Goal: Task Accomplishment & Management: Complete application form

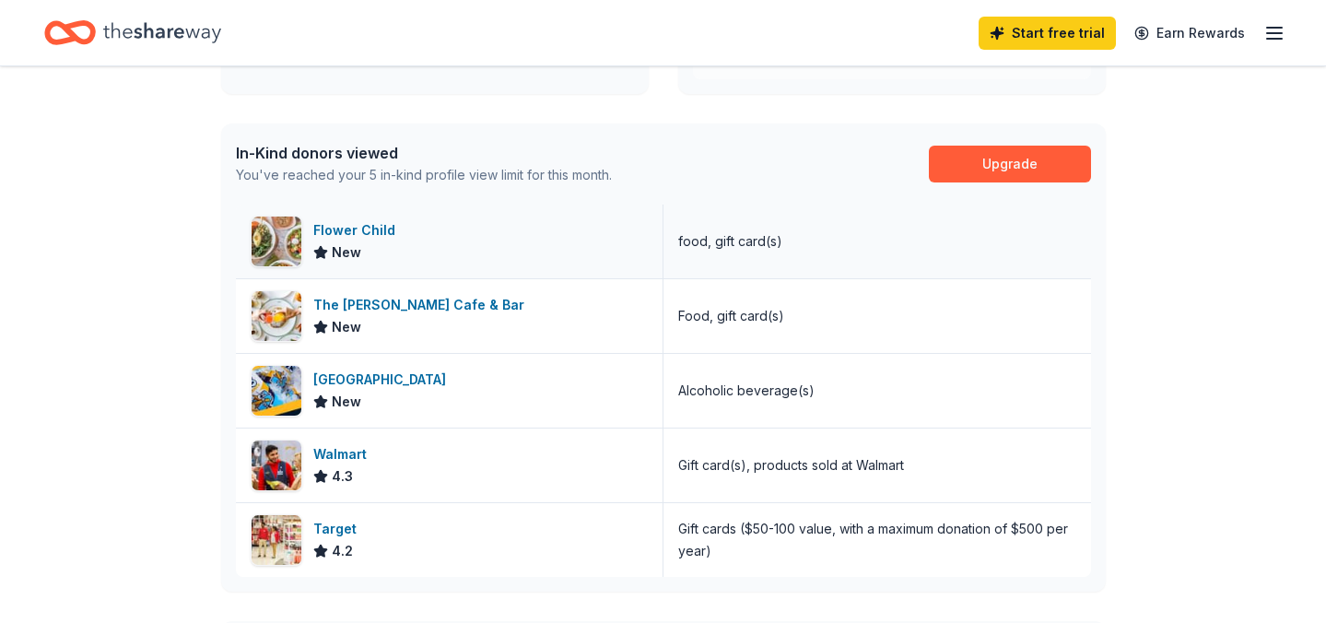
scroll to position [431, 0]
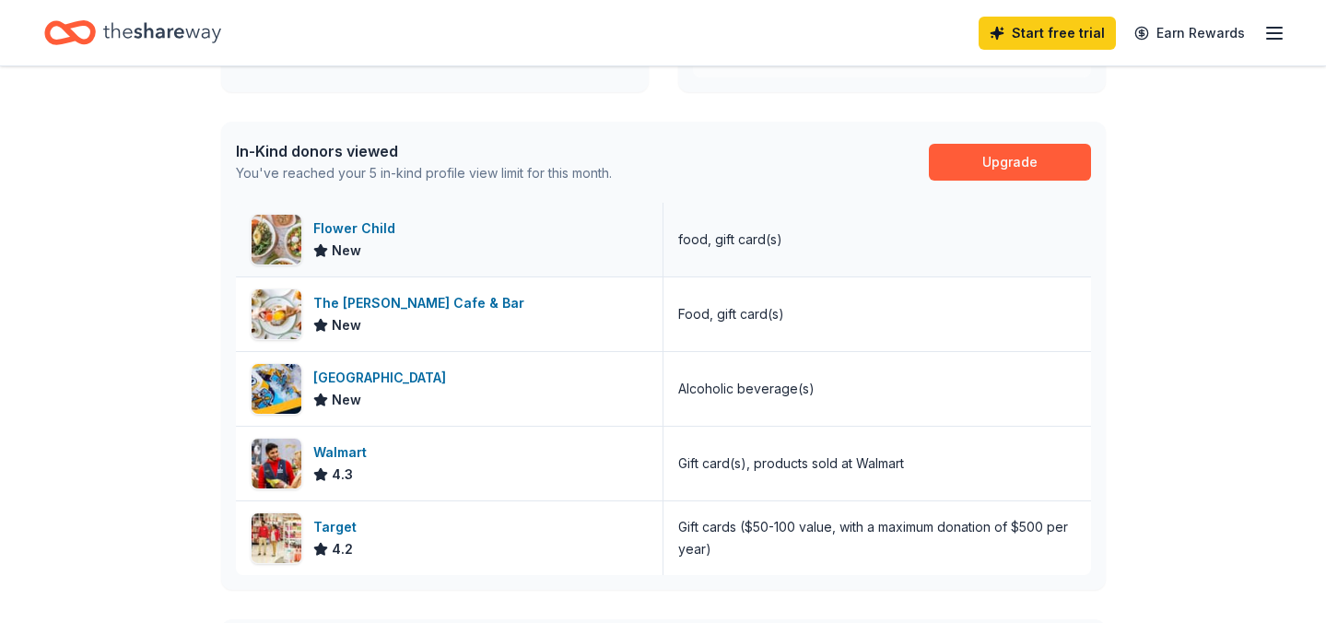
click at [365, 231] on div "Flower Child" at bounding box center [357, 228] width 89 height 22
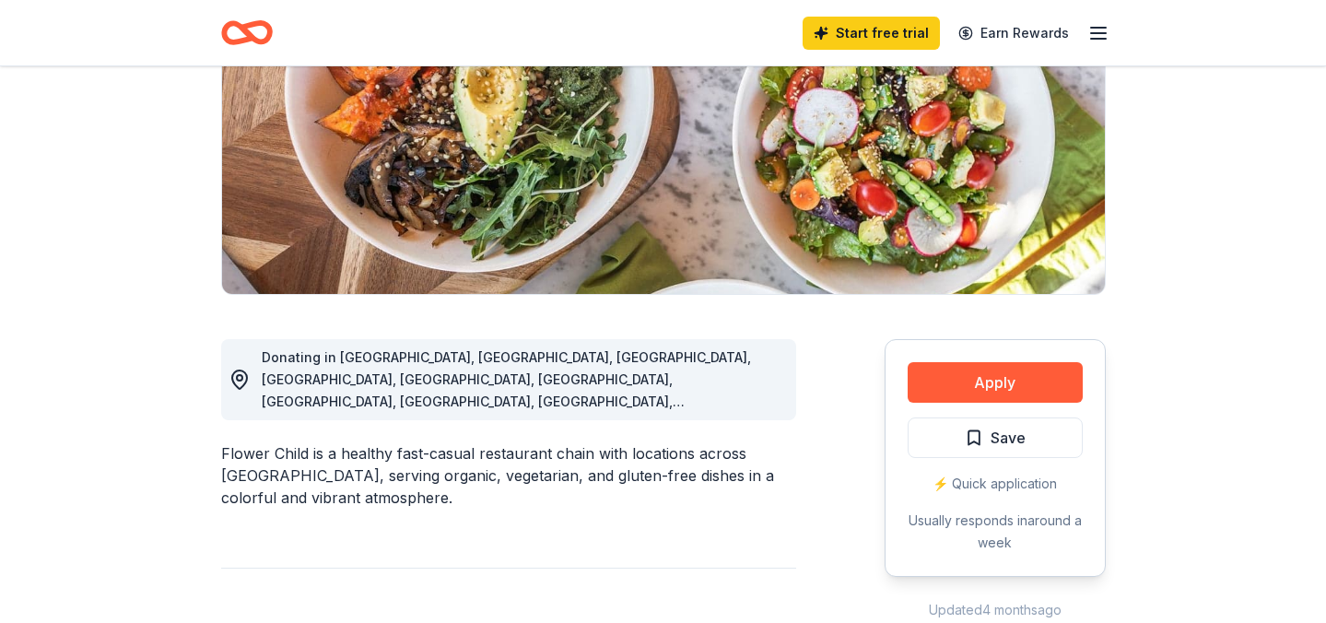
scroll to position [279, 0]
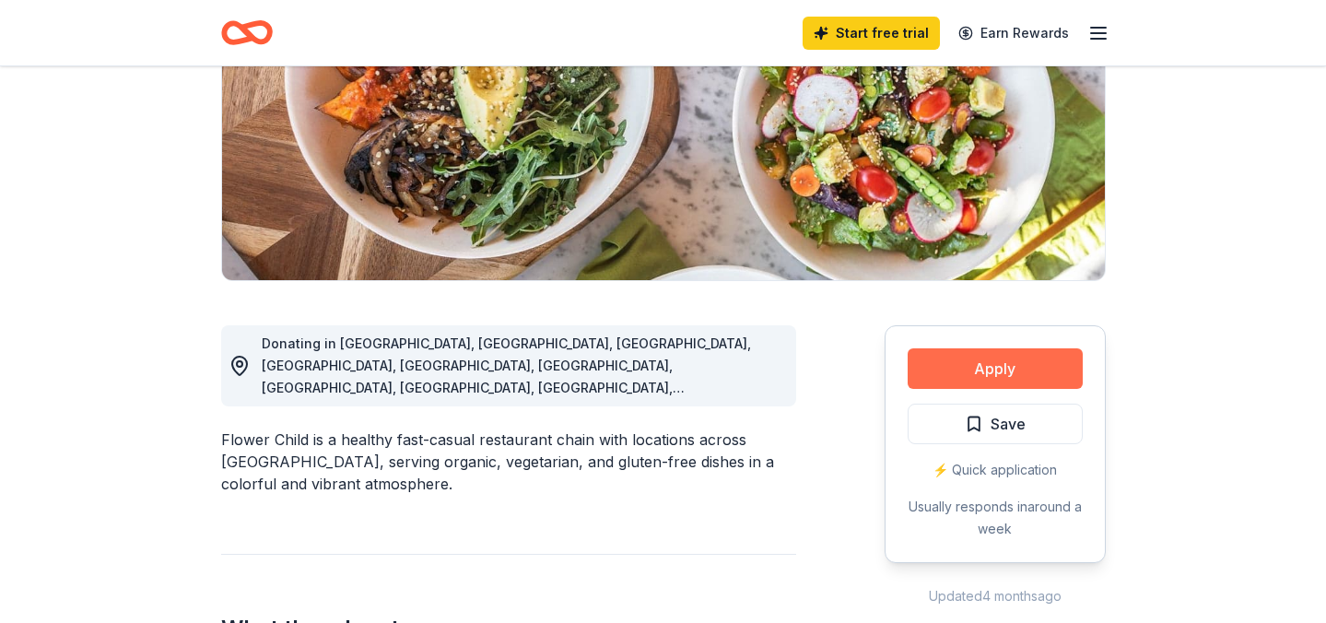
click at [993, 369] on button "Apply" at bounding box center [995, 368] width 175 height 41
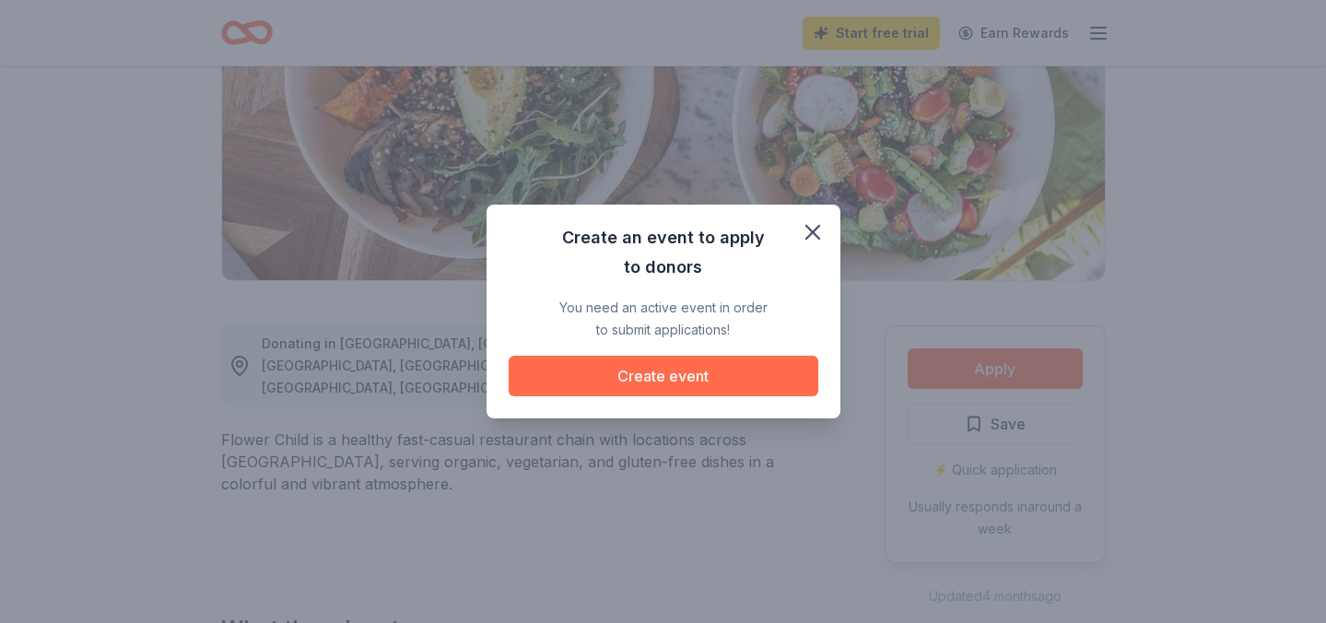
click at [682, 381] on button "Create event" at bounding box center [664, 376] width 310 height 41
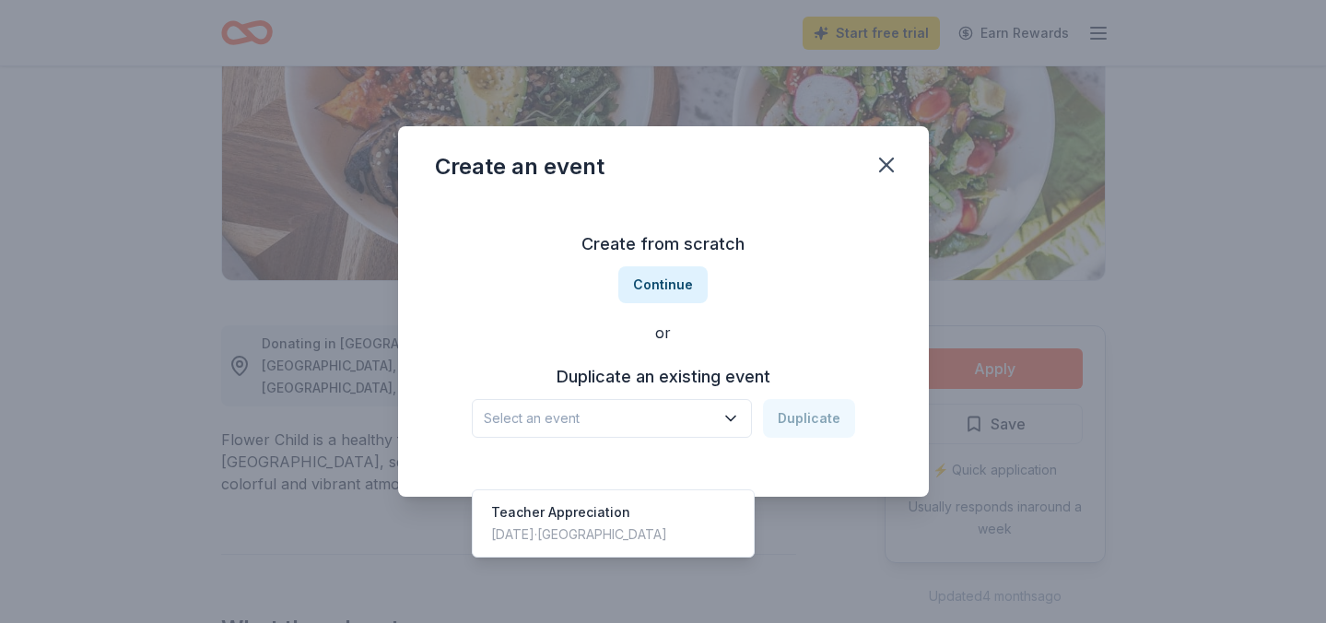
click at [673, 436] on button "Select an event" at bounding box center [612, 418] width 280 height 39
click at [624, 494] on div "Teacher Appreciation Oct 06, 2025 · TX" at bounding box center [613, 523] width 275 height 59
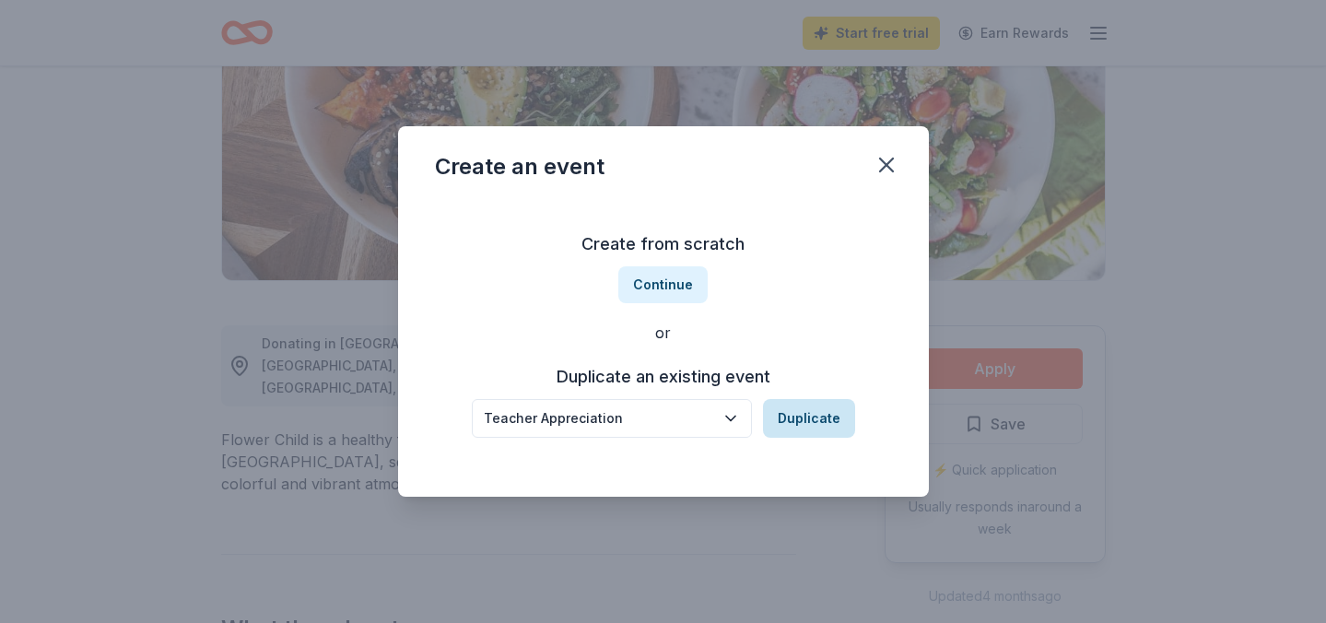
click at [820, 404] on button "Duplicate" at bounding box center [809, 418] width 92 height 39
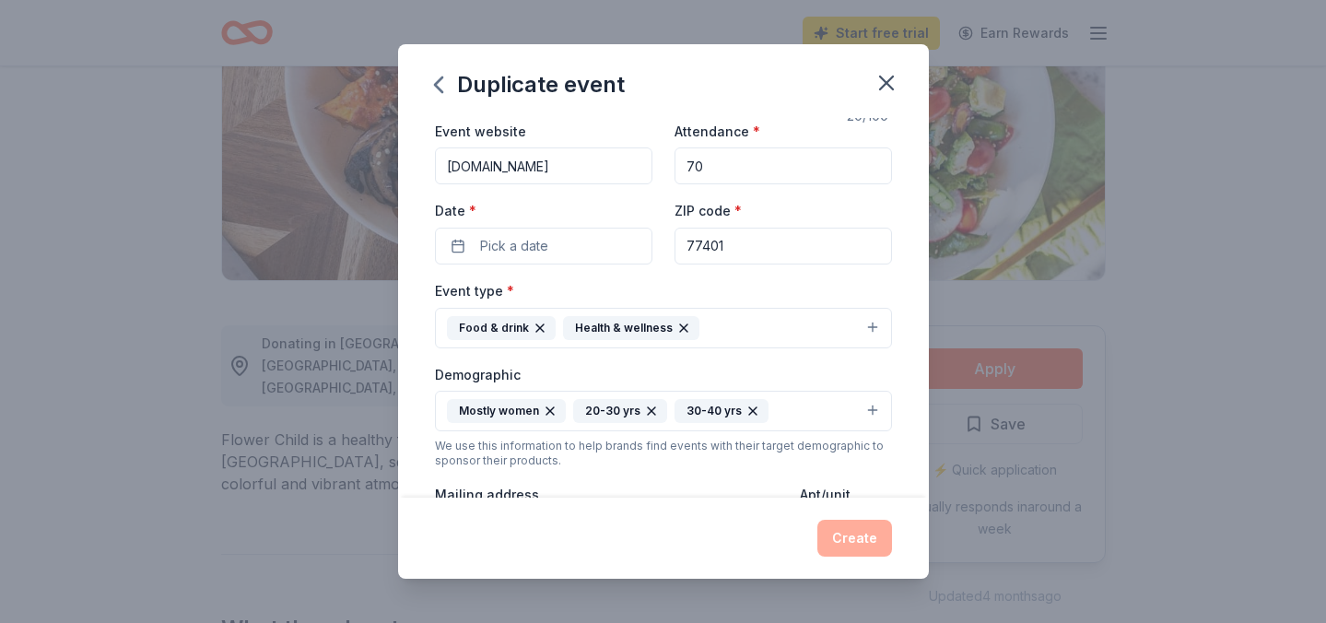
scroll to position [90, 0]
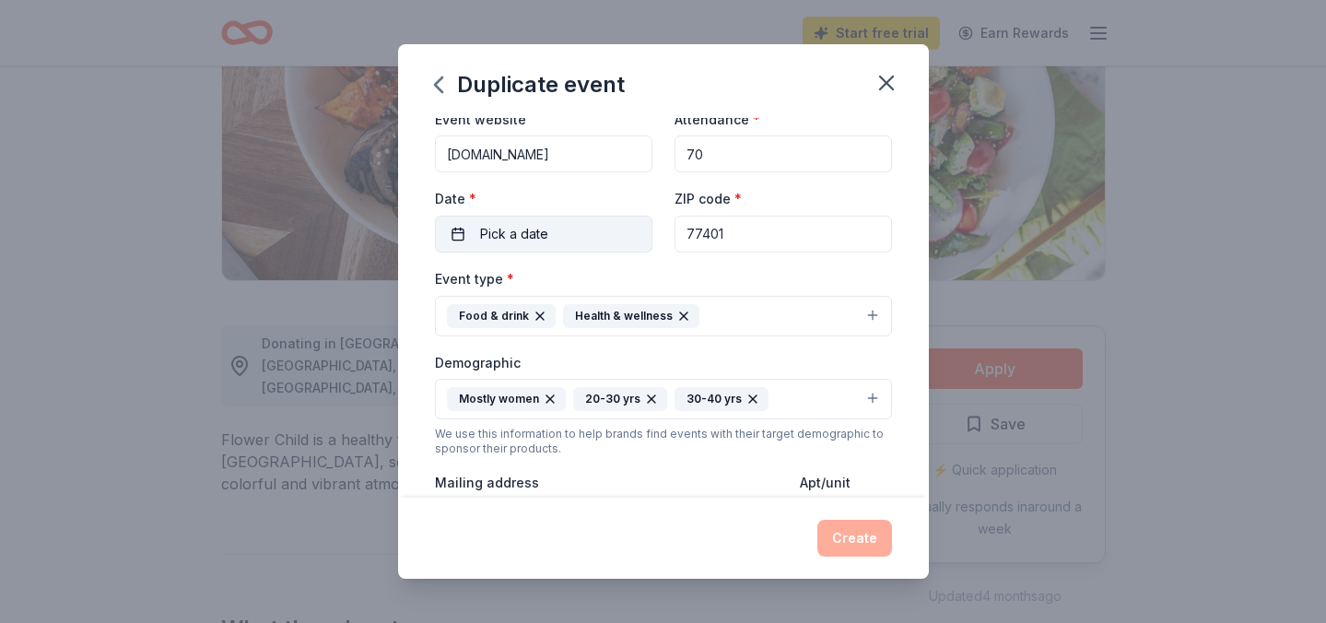
click at [539, 248] on button "Pick a date" at bounding box center [543, 234] width 217 height 37
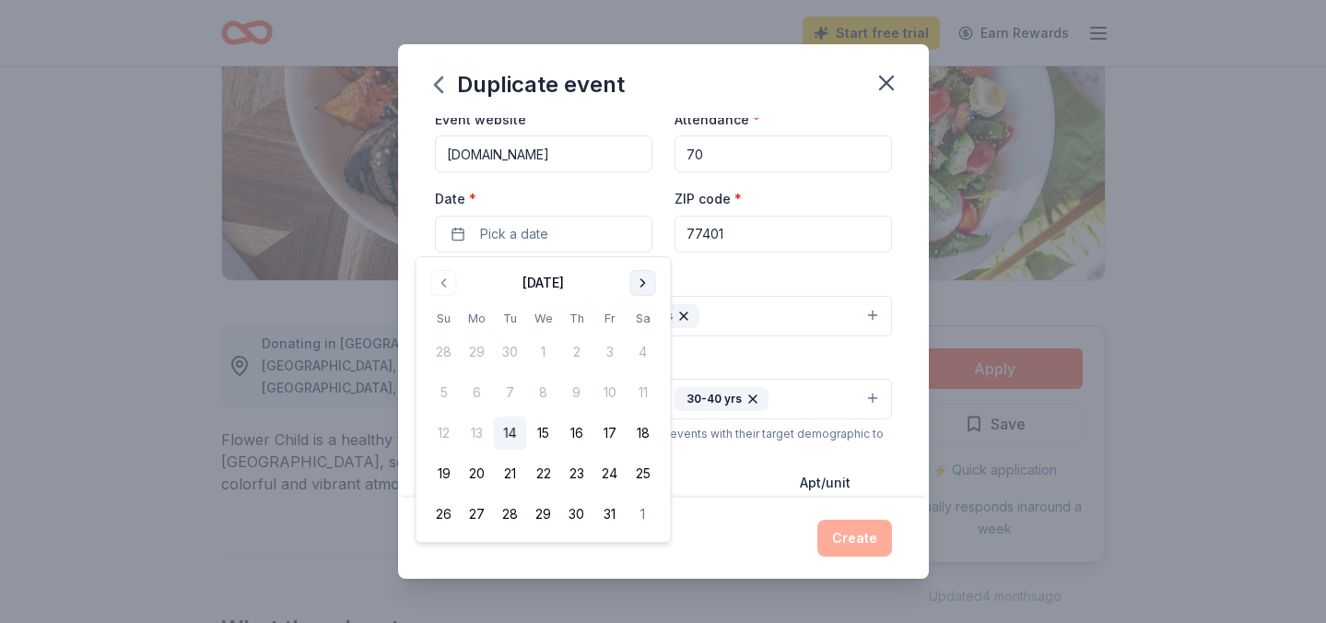
click at [641, 287] on button "Go to next month" at bounding box center [643, 283] width 26 height 26
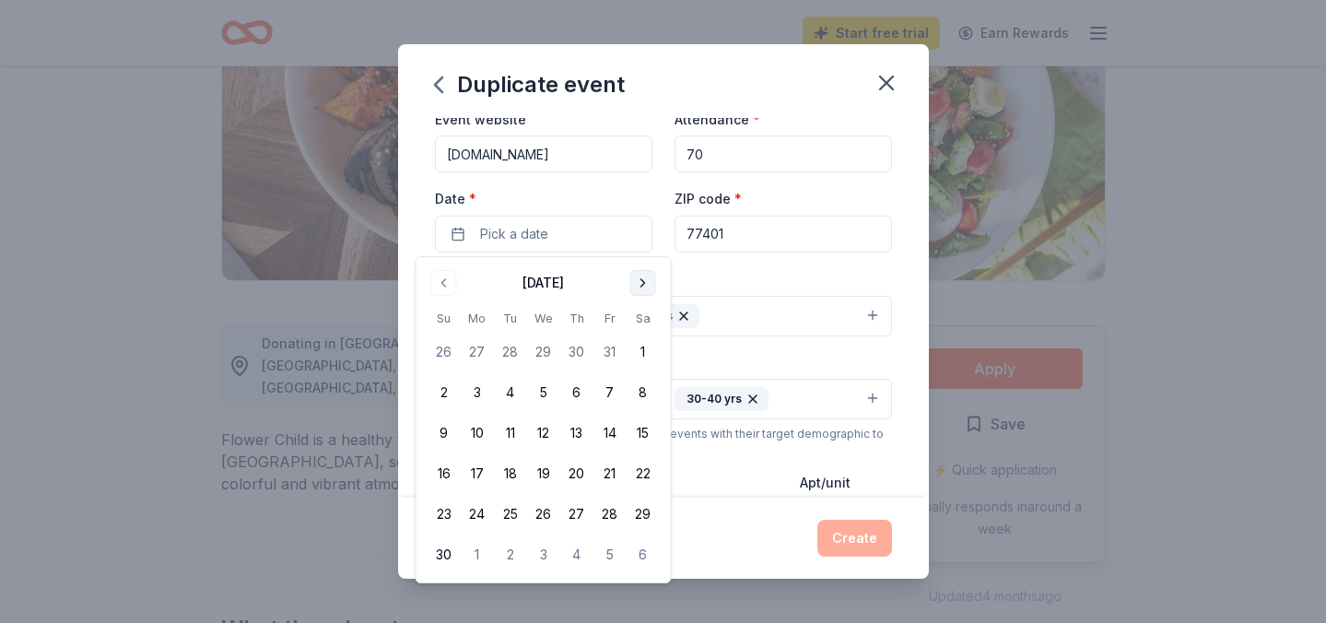
click at [641, 287] on button "Go to next month" at bounding box center [643, 283] width 26 height 26
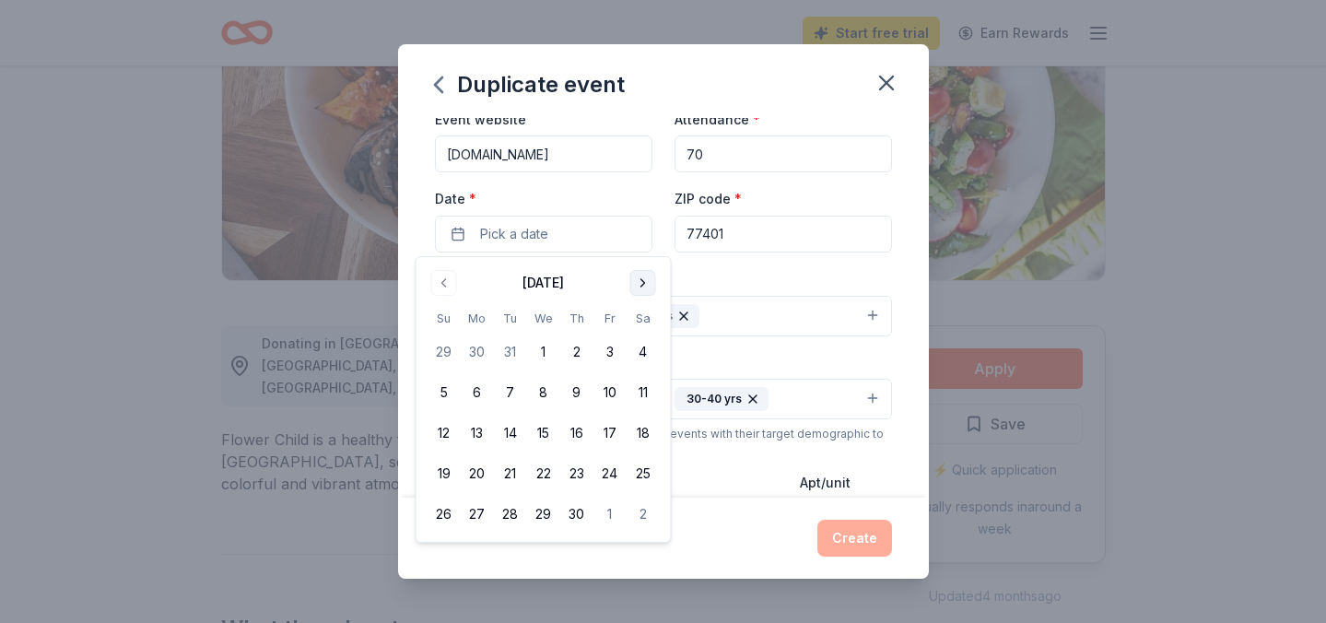
click at [641, 287] on button "Go to next month" at bounding box center [643, 283] width 26 height 26
click at [477, 387] on button "4" at bounding box center [477, 392] width 33 height 33
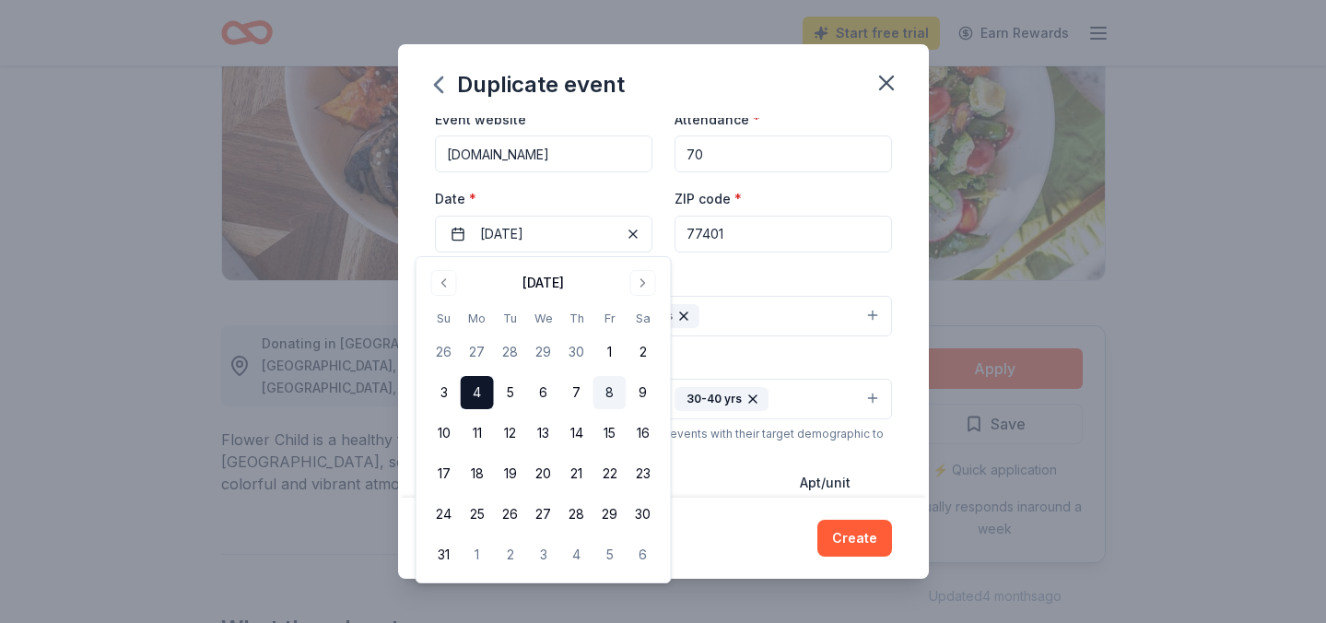
click at [610, 393] on button "8" at bounding box center [609, 392] width 33 height 33
click at [479, 393] on button "4" at bounding box center [477, 392] width 33 height 33
click at [864, 542] on button "Create" at bounding box center [854, 538] width 75 height 37
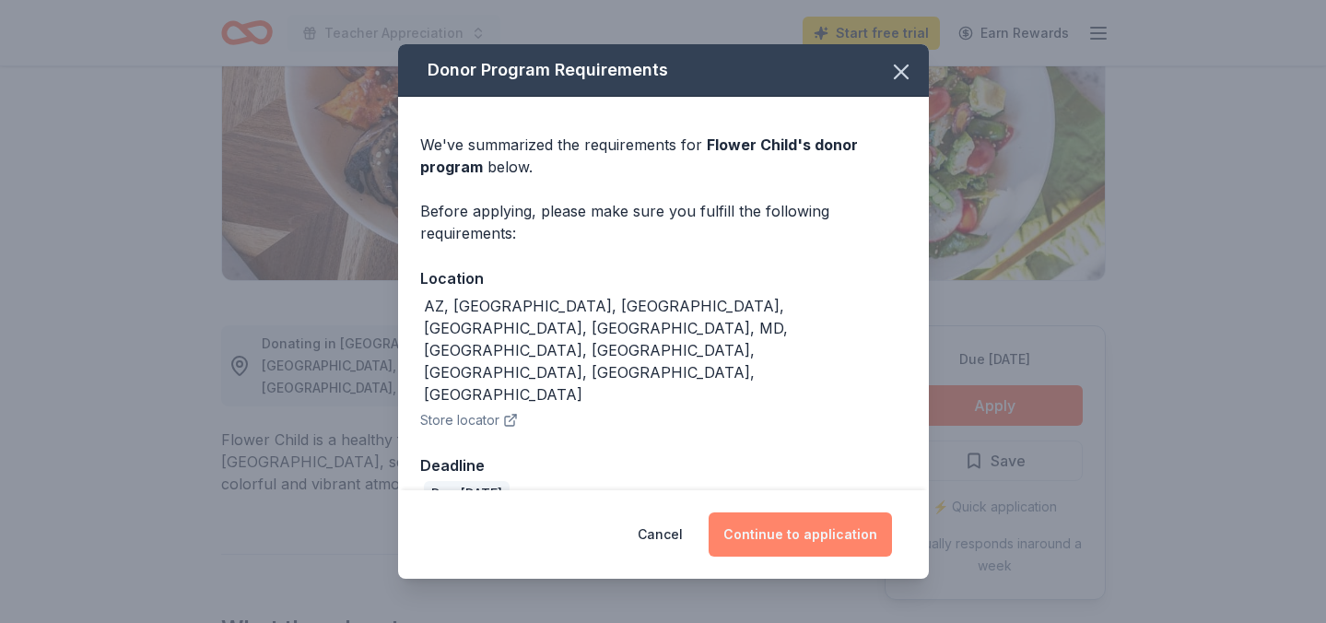
click at [822, 517] on button "Continue to application" at bounding box center [800, 534] width 183 height 44
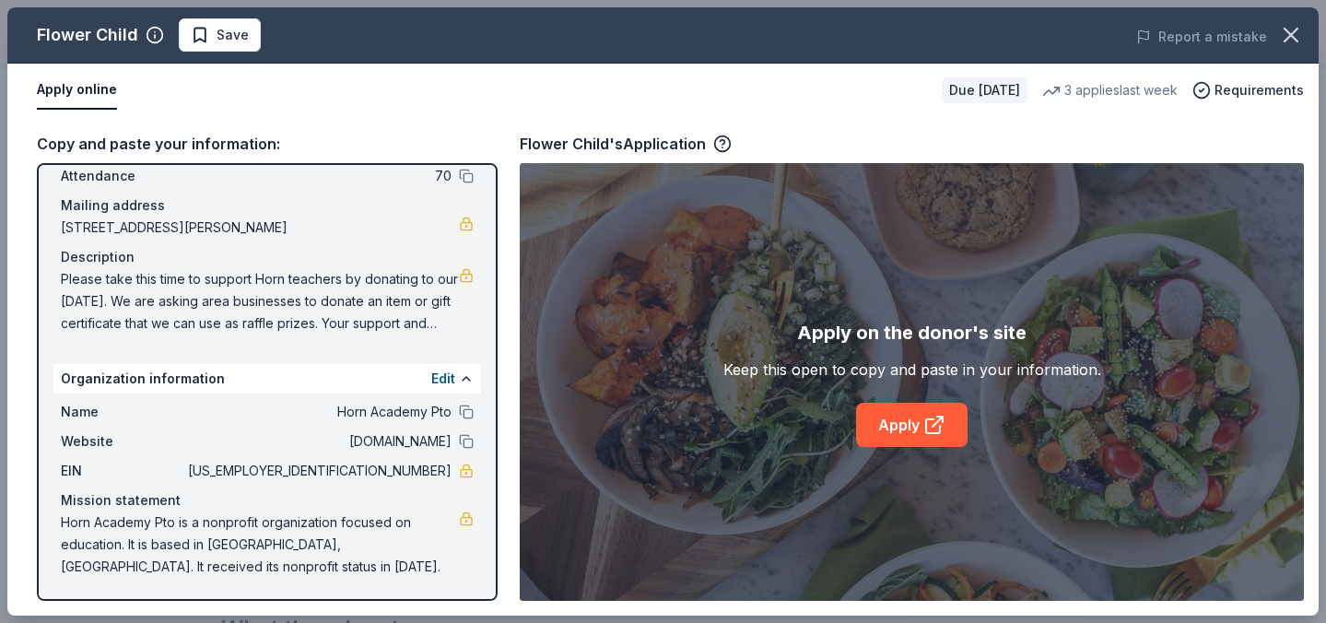
scroll to position [111, 0]
click at [465, 276] on link at bounding box center [466, 274] width 15 height 15
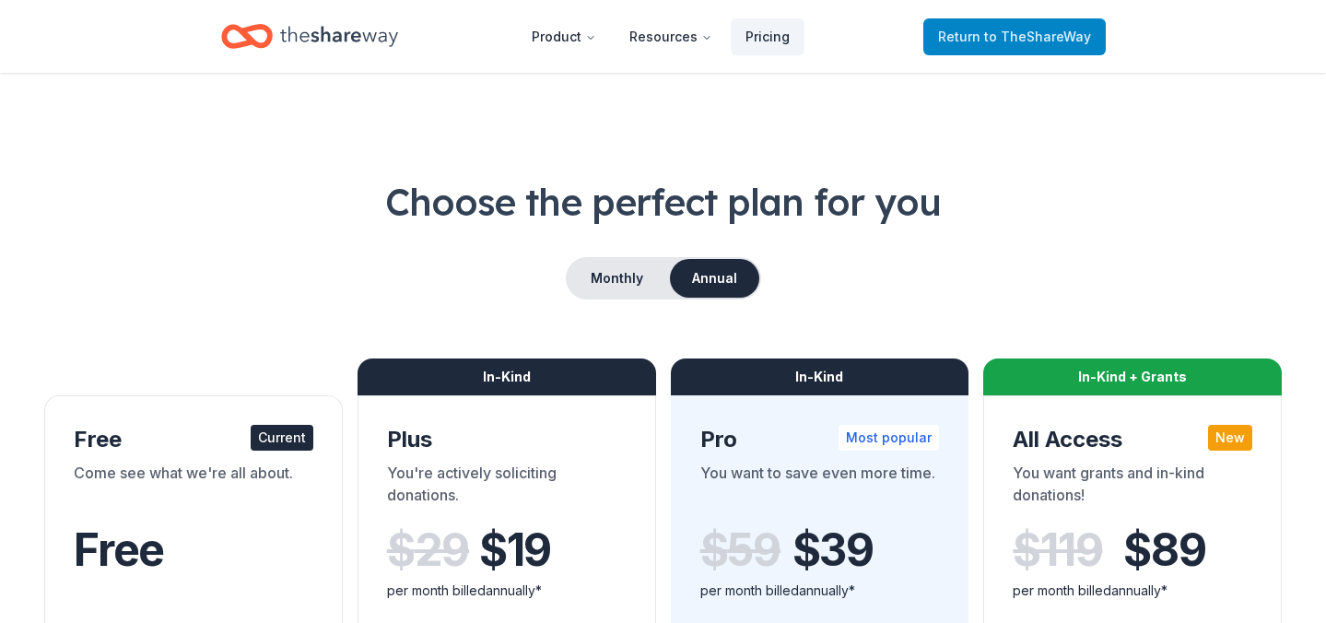
click at [1007, 31] on span "to TheShareWay" at bounding box center [1037, 37] width 107 height 16
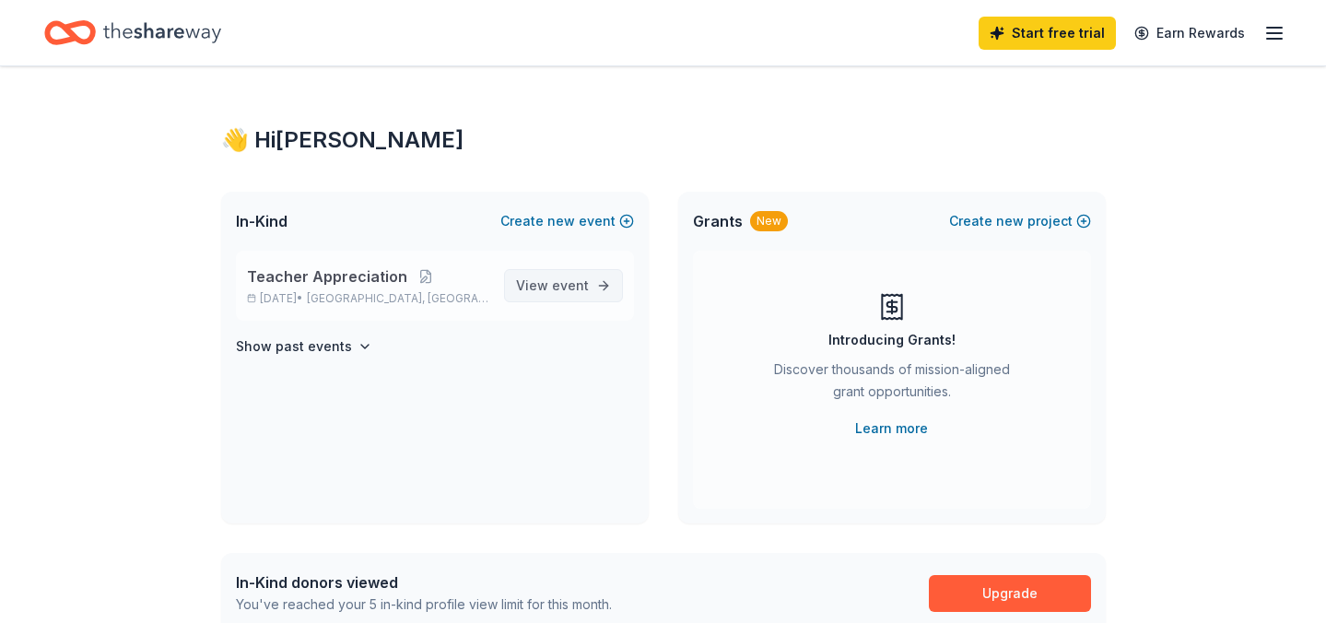
click at [553, 283] on span "View event" at bounding box center [552, 286] width 73 height 22
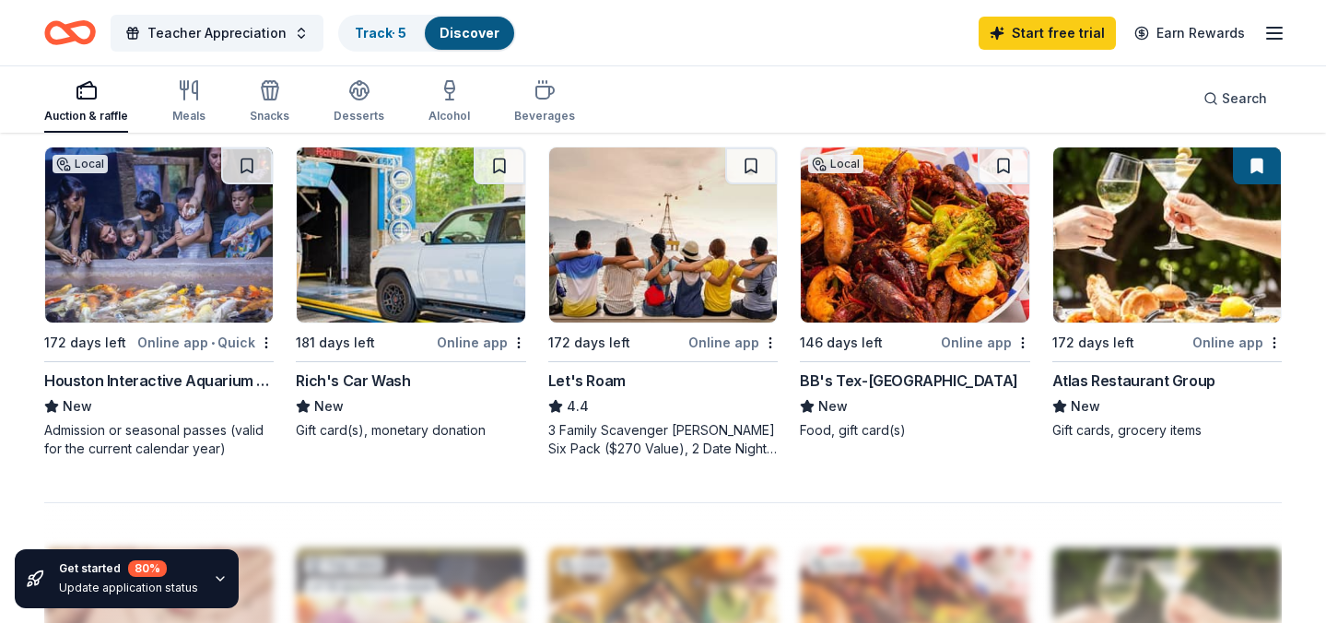
scroll to position [1254, 0]
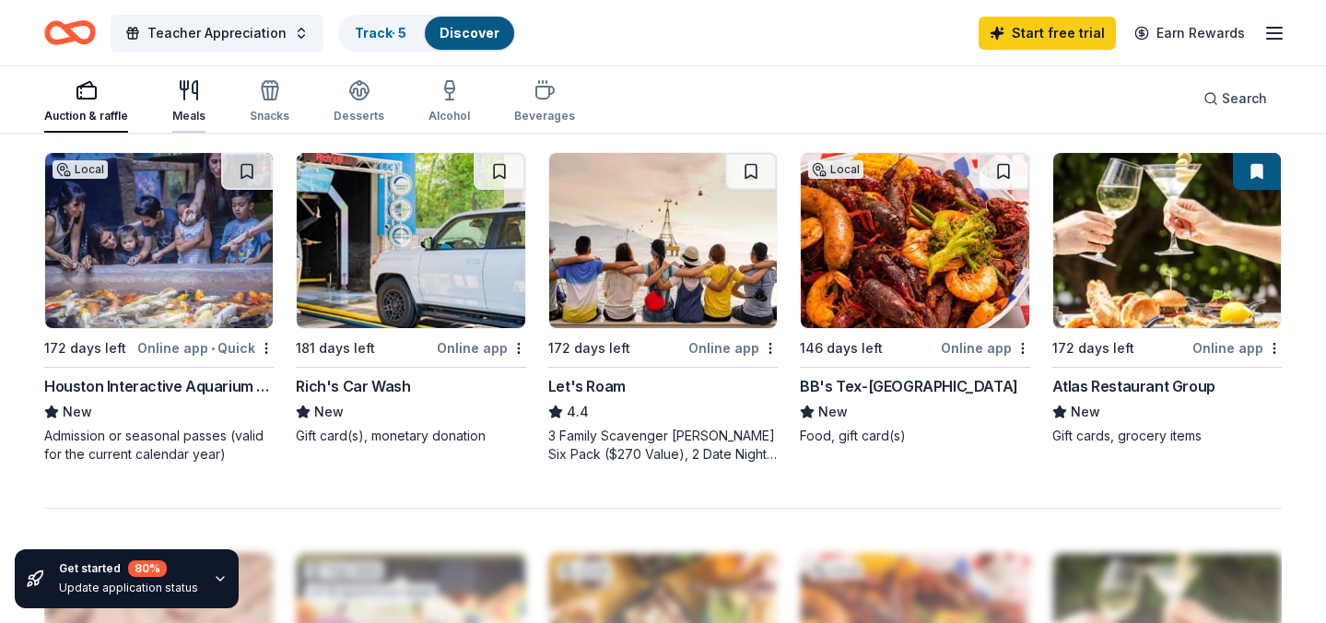
click at [202, 91] on div "button" at bounding box center [188, 90] width 33 height 22
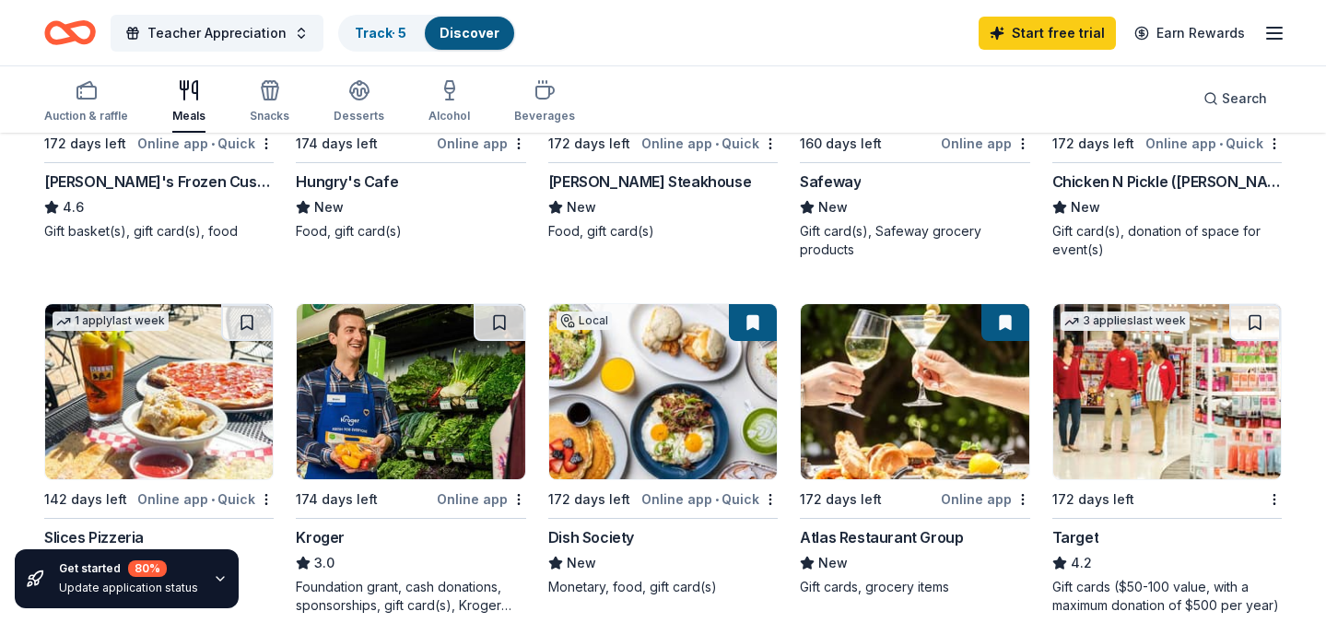
scroll to position [756, 0]
